Goal: Navigation & Orientation: Find specific page/section

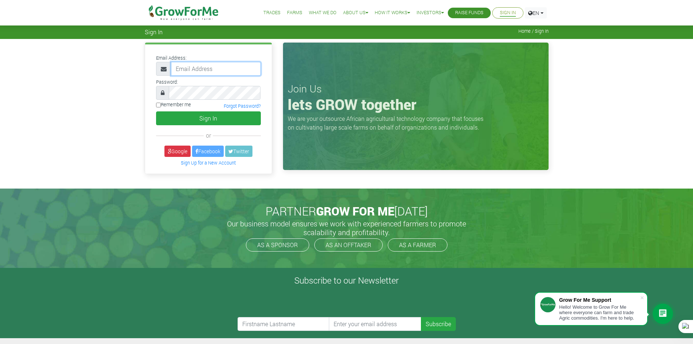
click at [192, 65] on input "email" at bounding box center [216, 69] width 90 height 14
click at [208, 69] on input "email" at bounding box center [216, 69] width 90 height 14
type input "233241790365@growforme.com"
click at [161, 106] on label "Remember me" at bounding box center [173, 104] width 35 height 7
click at [161, 106] on input "Remember me" at bounding box center [158, 105] width 5 height 5
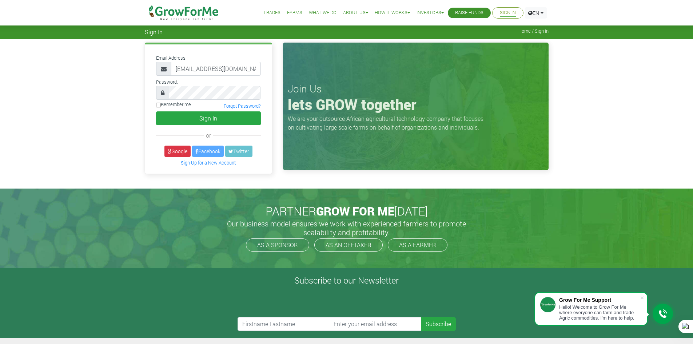
checkbox input "true"
click at [176, 115] on button "Sign In" at bounding box center [208, 118] width 105 height 14
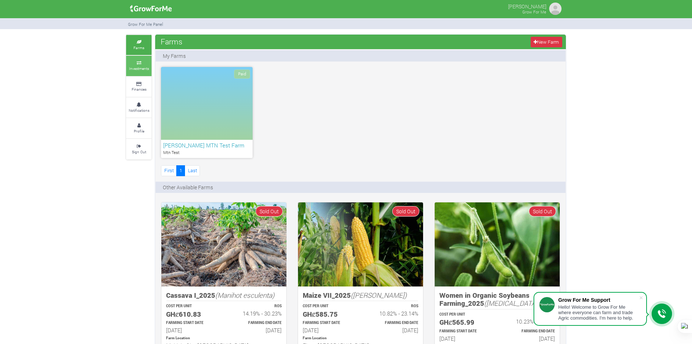
click at [131, 64] on icon at bounding box center [139, 63] width 22 height 4
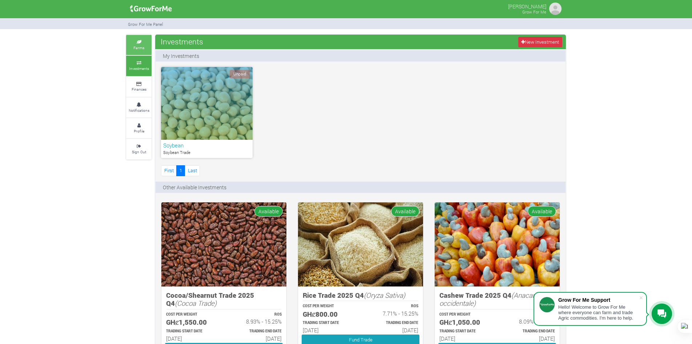
click at [136, 42] on icon at bounding box center [139, 42] width 22 height 4
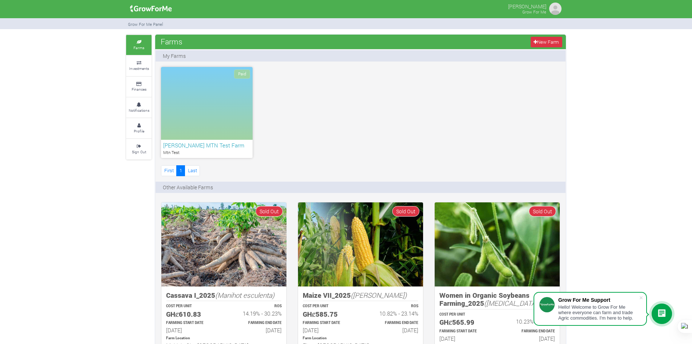
click at [220, 98] on div "Paid" at bounding box center [207, 103] width 92 height 73
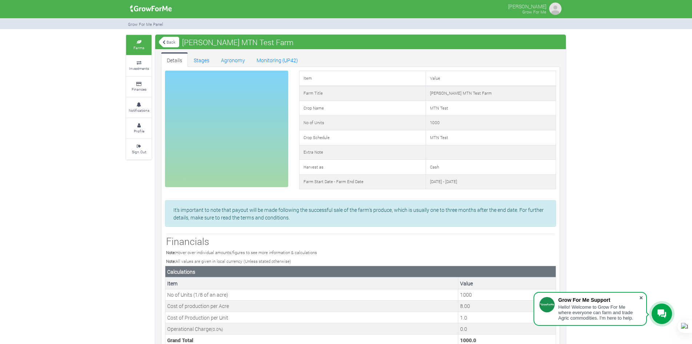
click at [643, 299] on span at bounding box center [641, 297] width 7 height 7
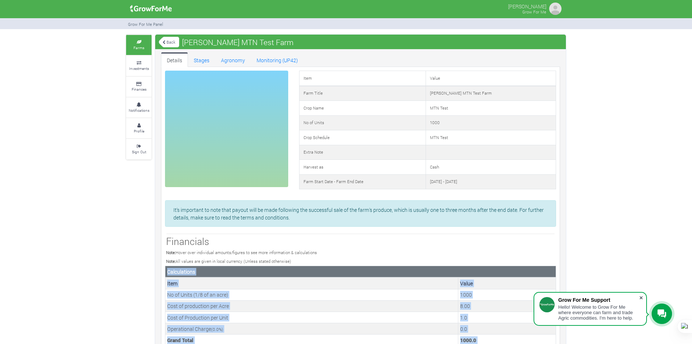
click at [643, 299] on div "Farms Investments Finances Notifications Profile Sign Out Back Mathew Edor MTN …" at bounding box center [346, 282] width 692 height 494
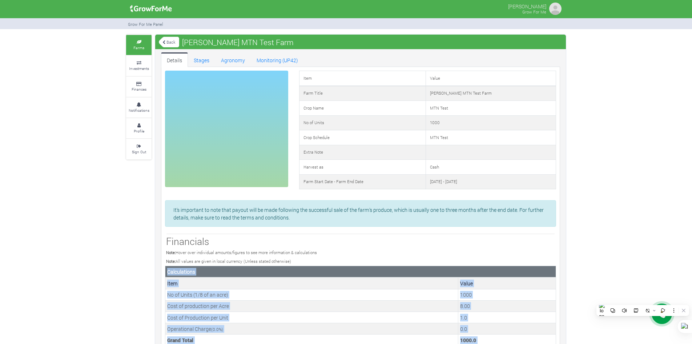
click at [143, 48] on small "Farms" at bounding box center [138, 47] width 11 height 5
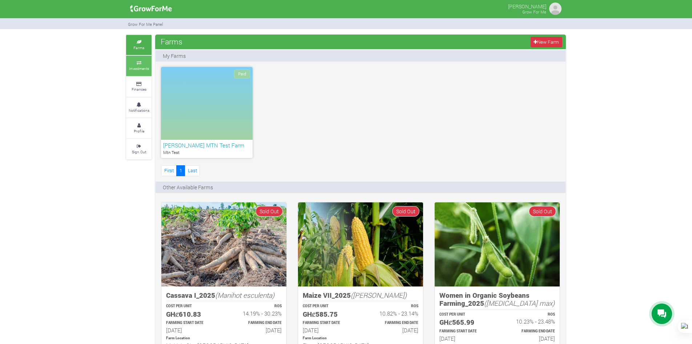
click at [137, 67] on small "Investments" at bounding box center [139, 68] width 20 height 5
